Goal: Check status: Check status

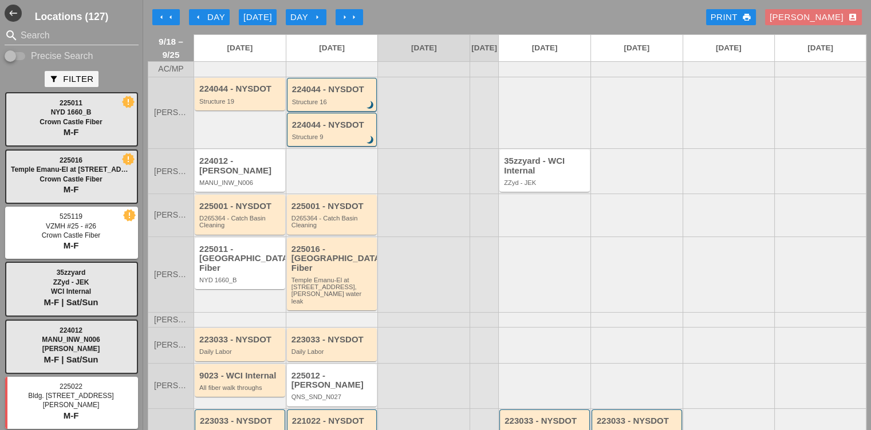
scroll to position [172, 0]
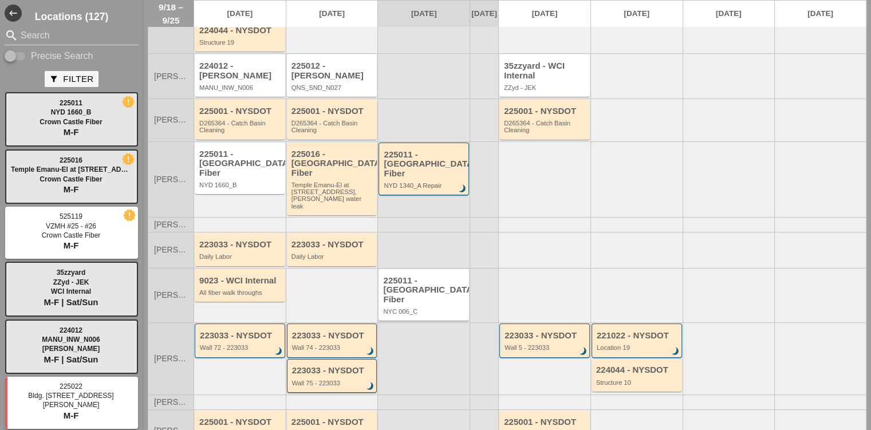
scroll to position [115, 0]
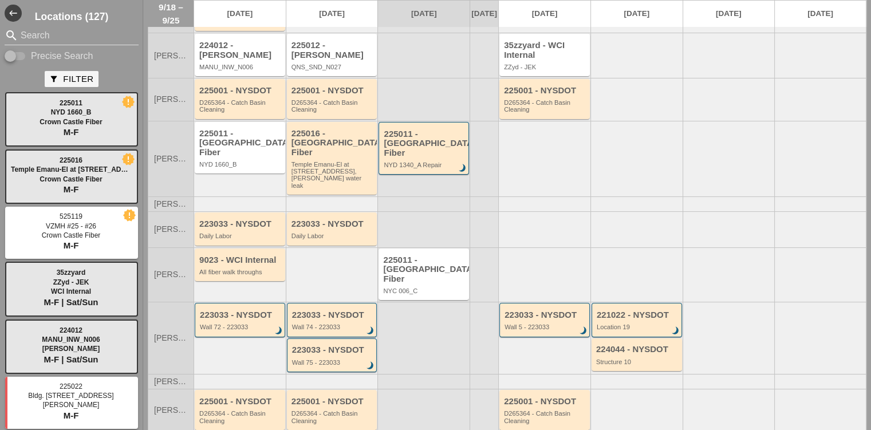
click at [321, 199] on div at bounding box center [332, 204] width 92 height 15
click at [321, 219] on div "223033 - NYSDOT" at bounding box center [333, 224] width 83 height 10
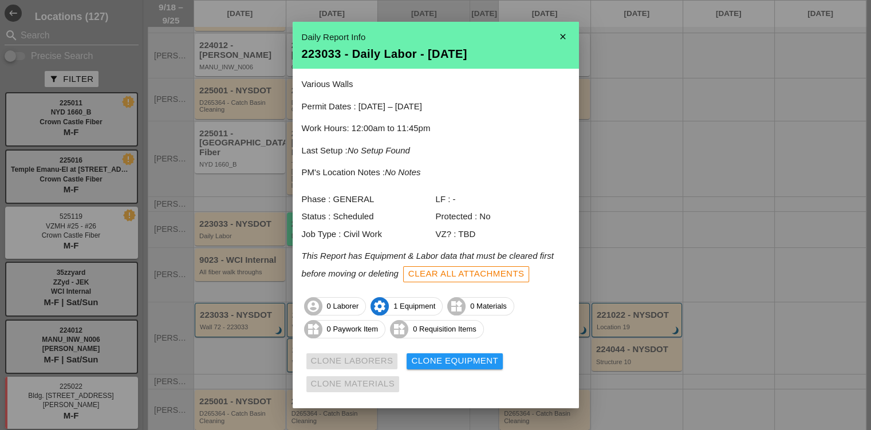
click at [553, 28] on icon "close" at bounding box center [563, 36] width 23 height 23
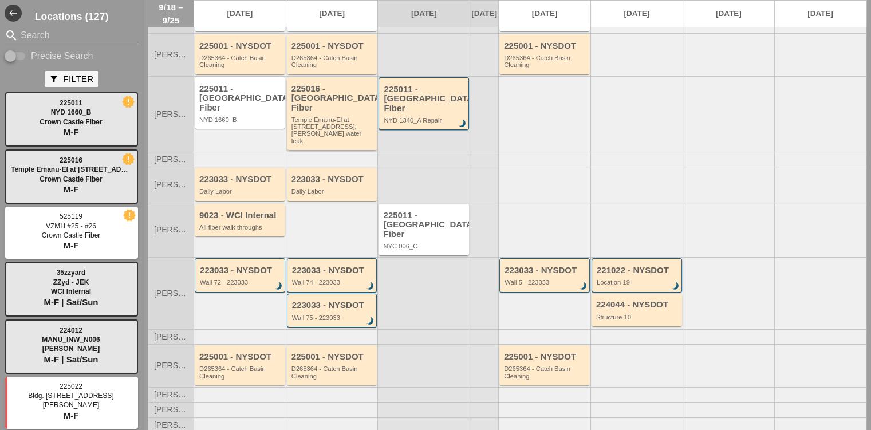
scroll to position [172, 0]
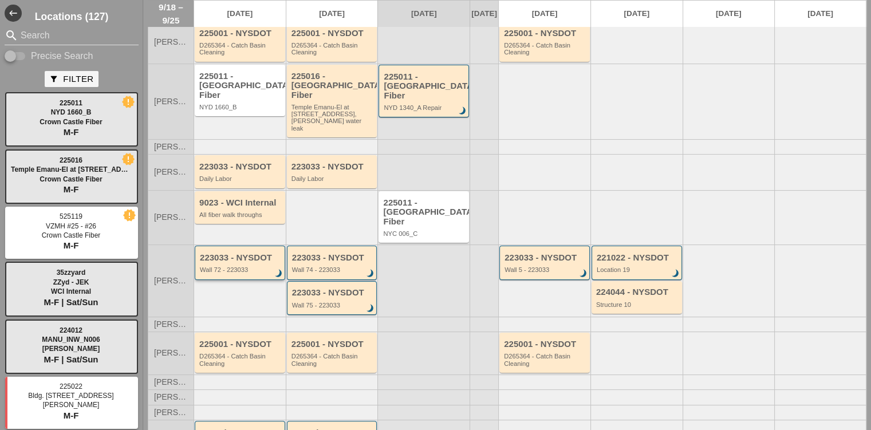
click at [215, 266] on div "Wall 72 - 223033" at bounding box center [241, 269] width 82 height 7
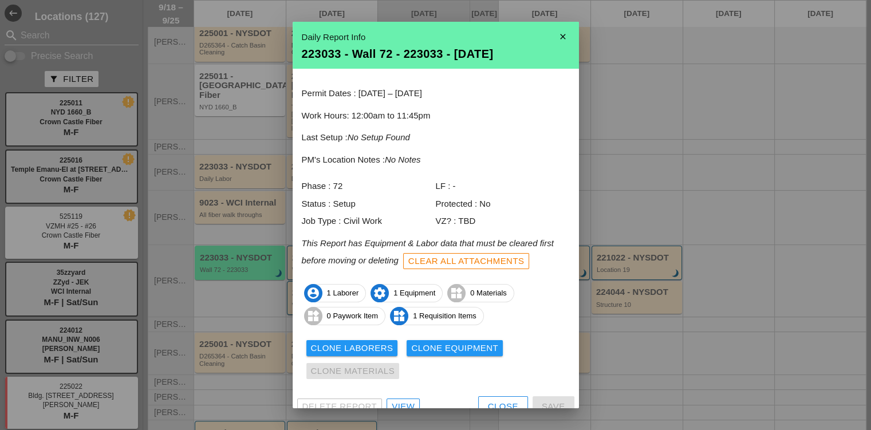
drag, startPoint x: 253, startPoint y: 116, endPoint x: 258, endPoint y: 98, distance: 19.2
click at [264, 105] on div at bounding box center [435, 215] width 871 height 430
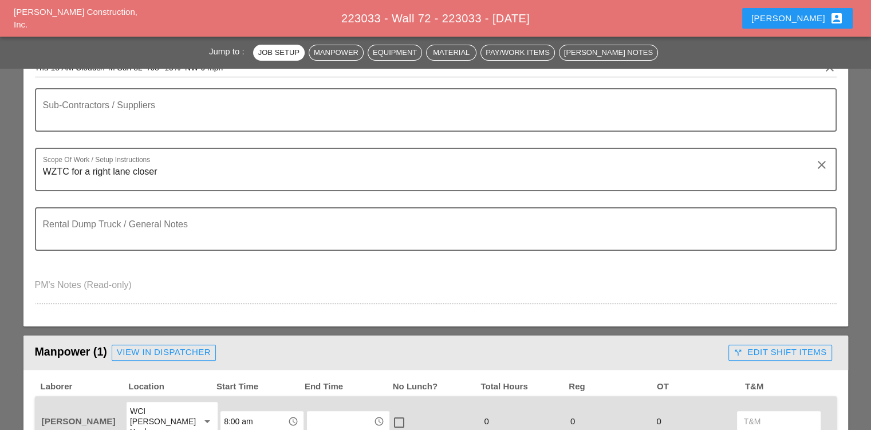
scroll to position [286, 0]
